Goal: Navigation & Orientation: Find specific page/section

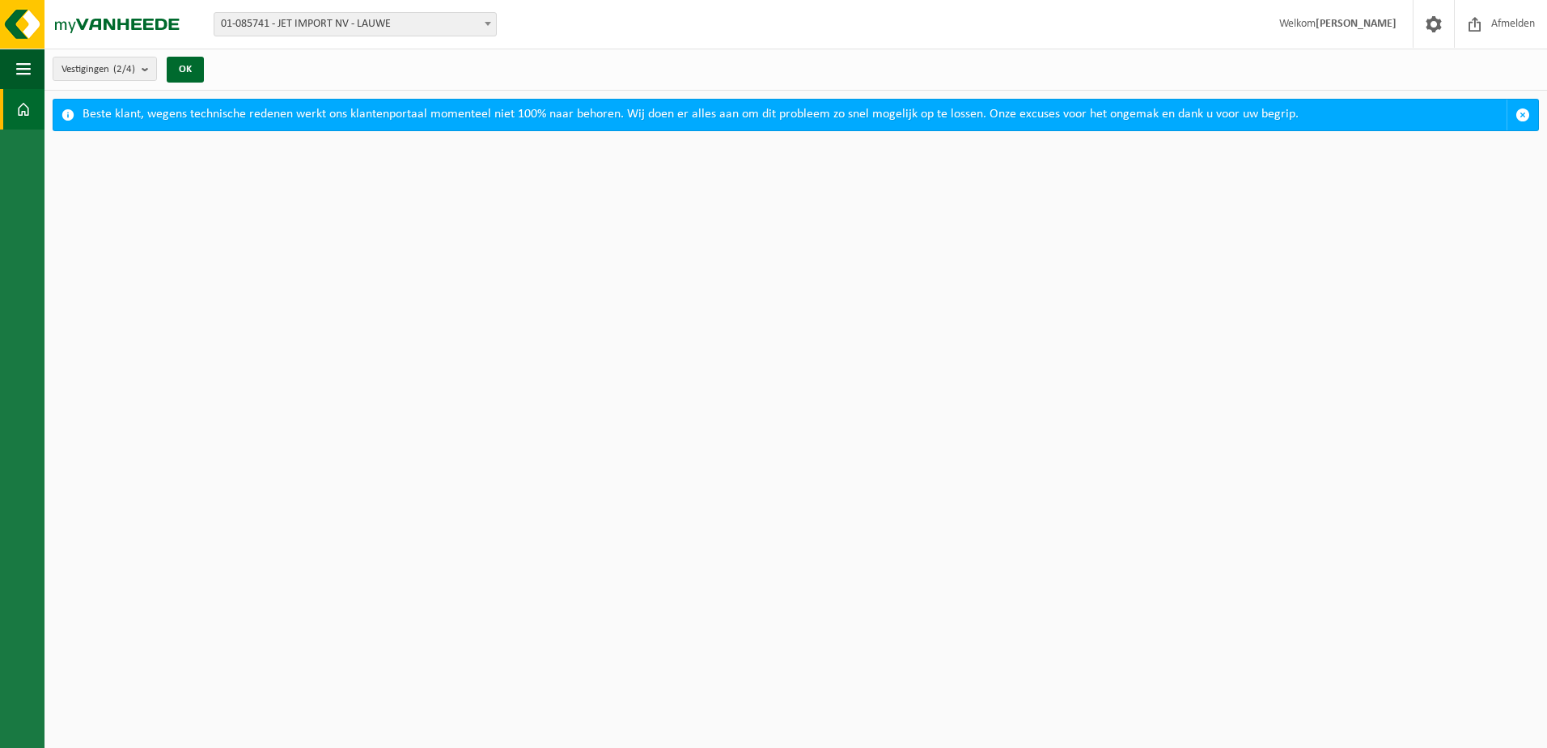
click at [281, 235] on html "Vestiging: 01-085741 - JET IMPORT NV - LAUWE 10-892672 - JET IMPORT NV - MAGAZI…" at bounding box center [773, 374] width 1547 height 748
click at [1523, 116] on span "button" at bounding box center [1522, 115] width 15 height 15
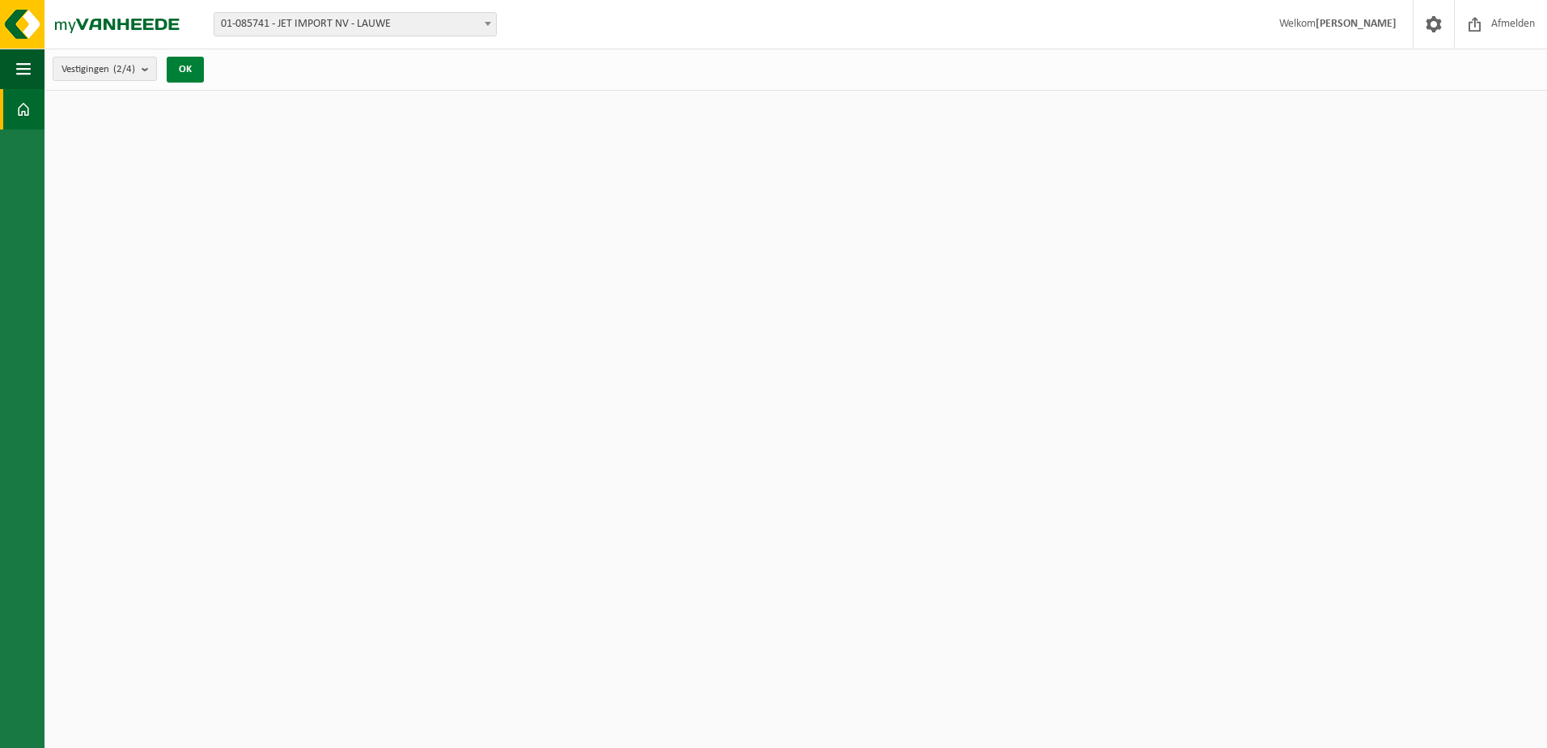
click at [197, 71] on button "OK" at bounding box center [185, 70] width 37 height 26
click at [151, 64] on b "submit" at bounding box center [149, 68] width 15 height 23
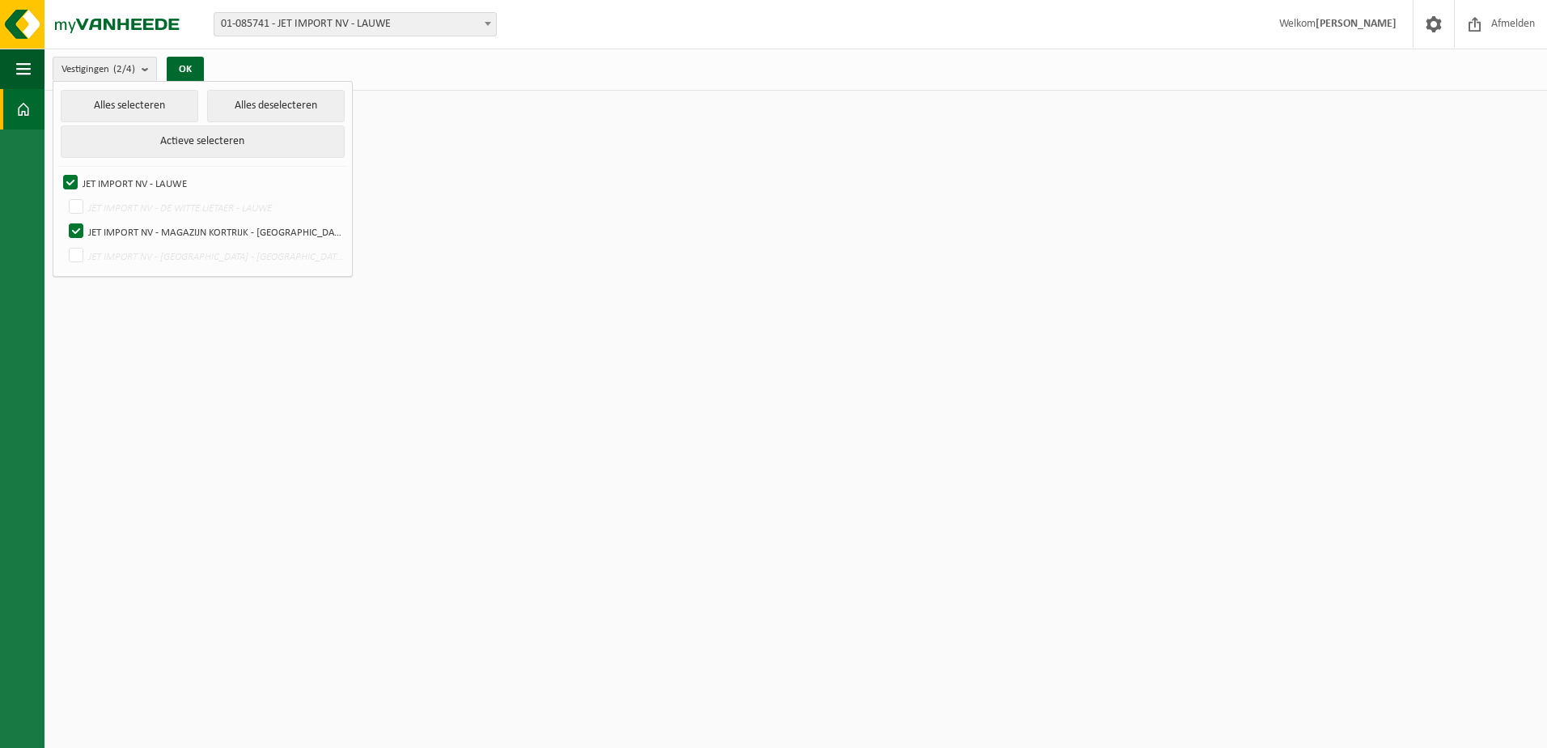
click at [527, 159] on html "Vestiging: 01-085741 - JET IMPORT NV - LAUWE 10-892672 - JET IMPORT NV - MAGAZI…" at bounding box center [773, 374] width 1547 height 748
drag, startPoint x: 399, startPoint y: 320, endPoint x: 356, endPoint y: 279, distance: 58.9
click at [403, 319] on html "Vestiging: 01-085741 - JET IMPORT NV - LAUWE 10-892672 - JET IMPORT NV - MAGAZI…" at bounding box center [773, 374] width 1547 height 748
click at [28, 64] on span "button" at bounding box center [23, 69] width 15 height 40
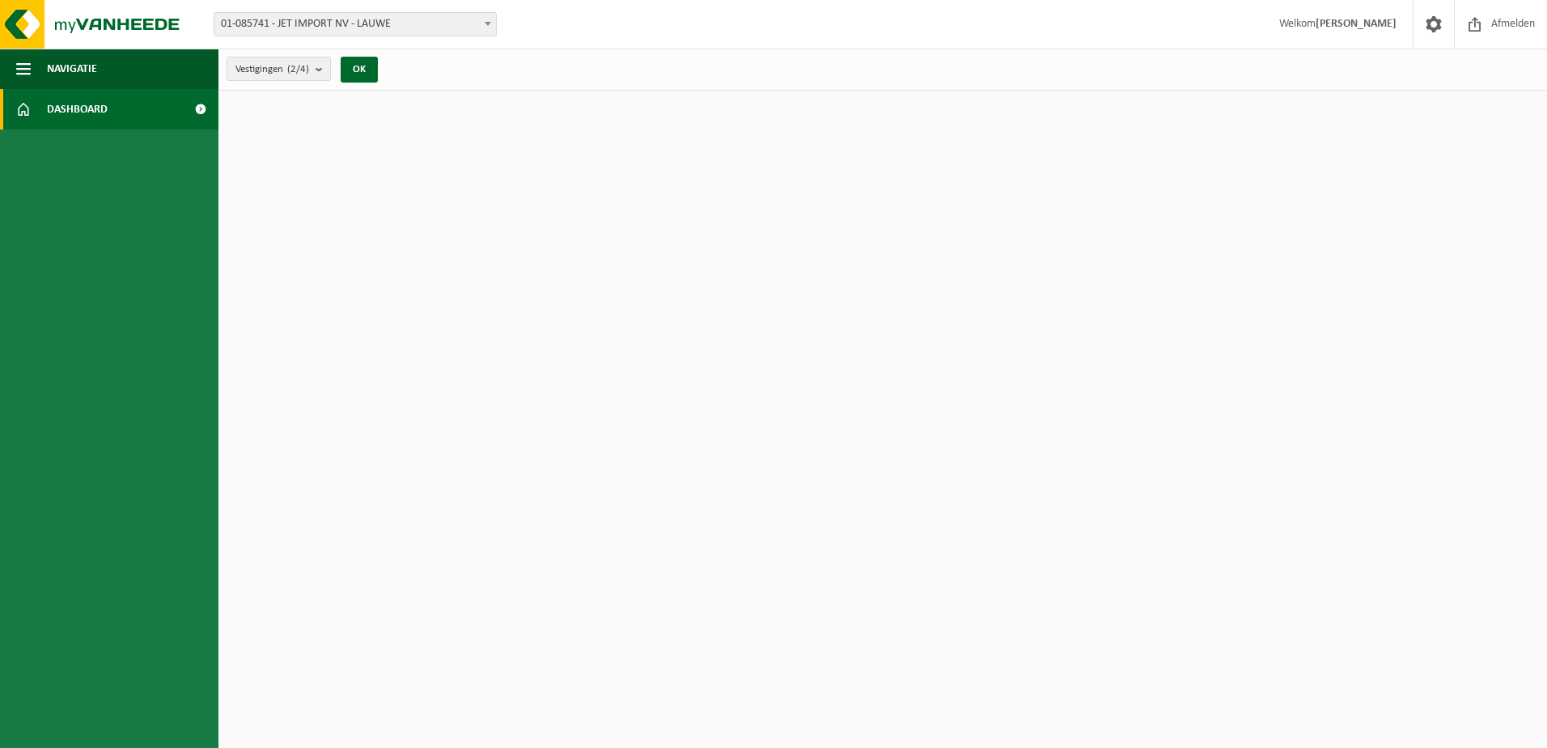
click at [39, 108] on link "Dashboard" at bounding box center [109, 109] width 218 height 40
click at [195, 104] on span at bounding box center [200, 109] width 36 height 40
